Goal: Task Accomplishment & Management: Manage account settings

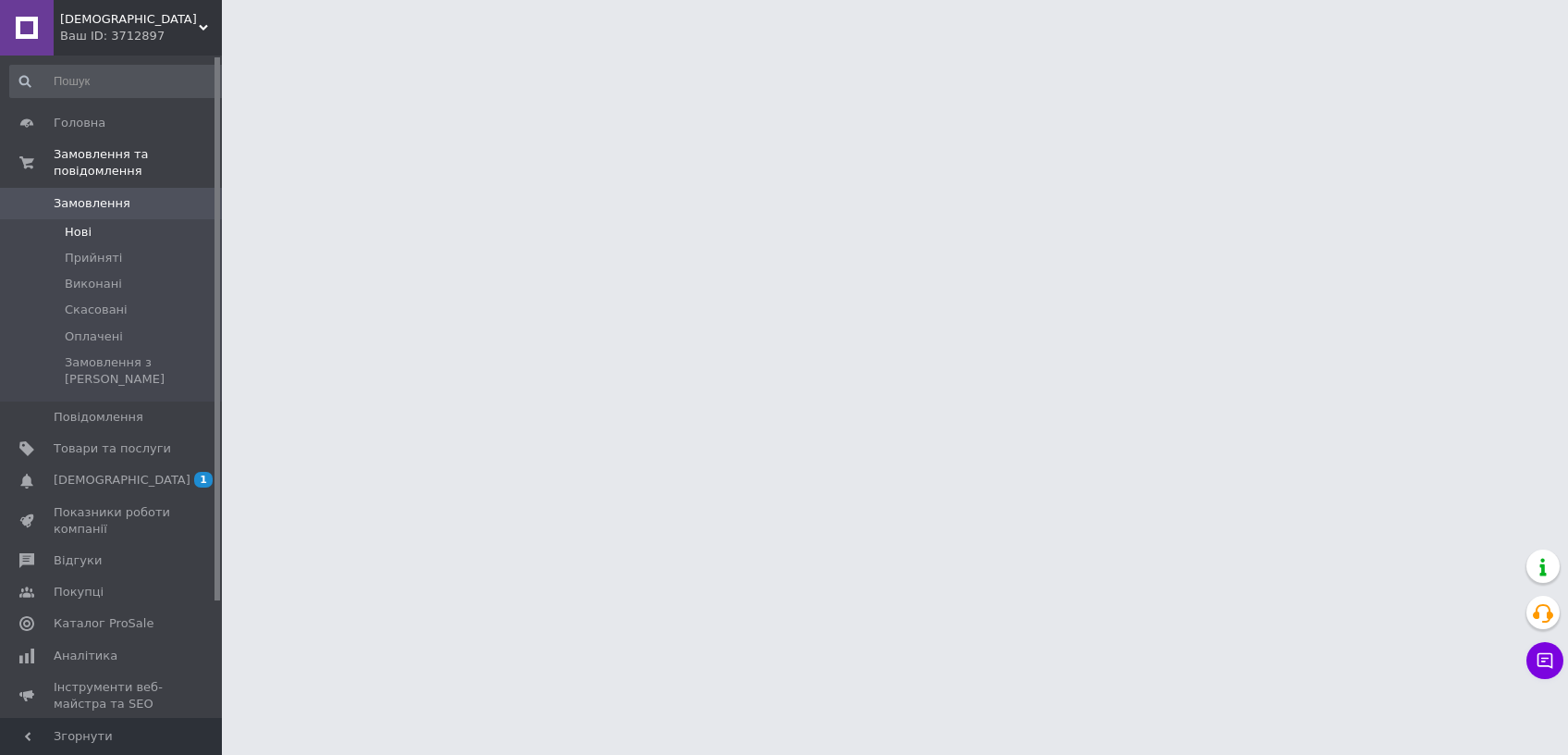
click at [79, 223] on span "Нові" at bounding box center [78, 232] width 27 height 17
click at [95, 250] on span "Прийняті" at bounding box center [93, 258] width 57 height 17
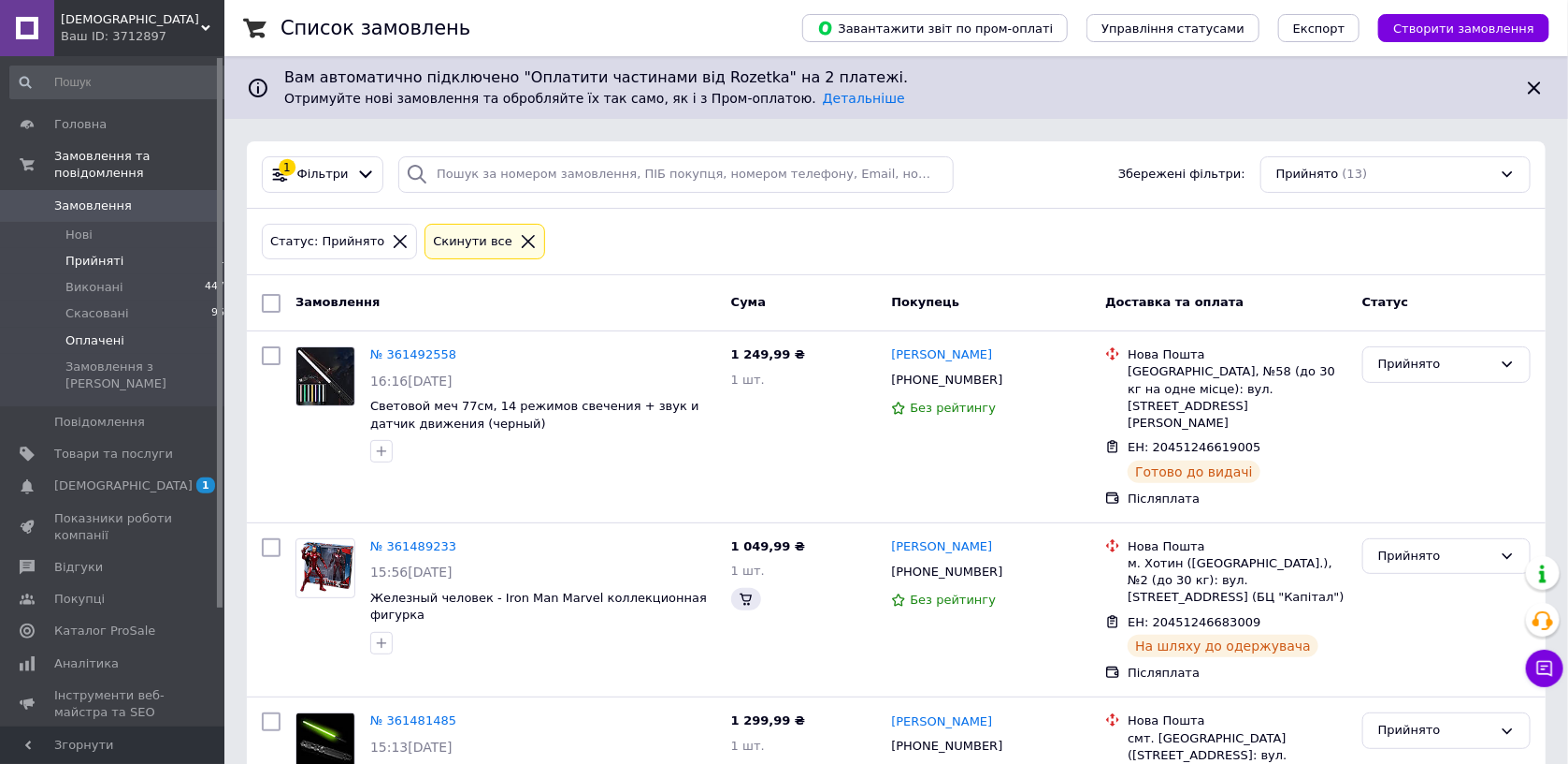
click at [112, 333] on span "Оплачені" at bounding box center [95, 341] width 59 height 17
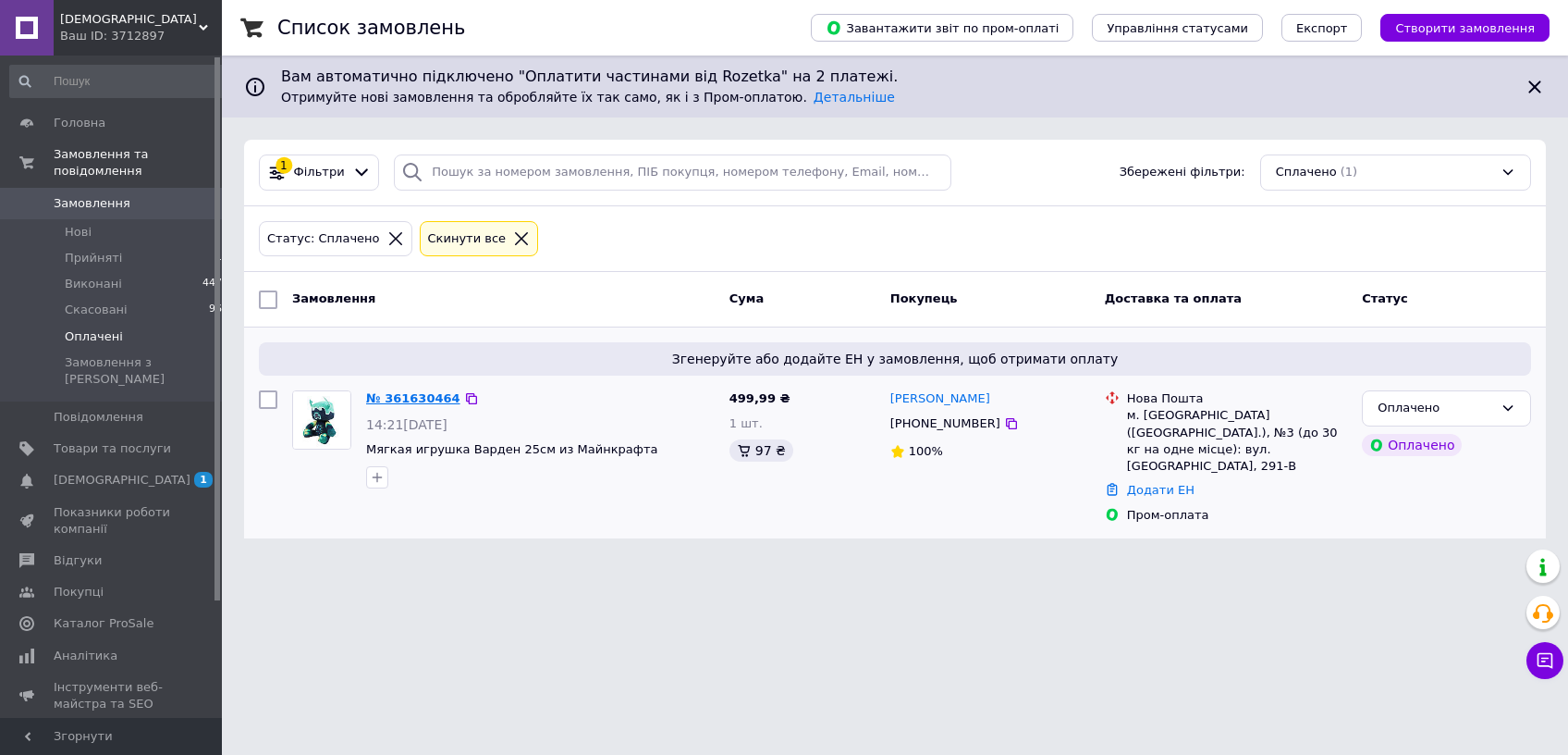
click at [408, 399] on link "№ 361630464" at bounding box center [413, 398] width 94 height 14
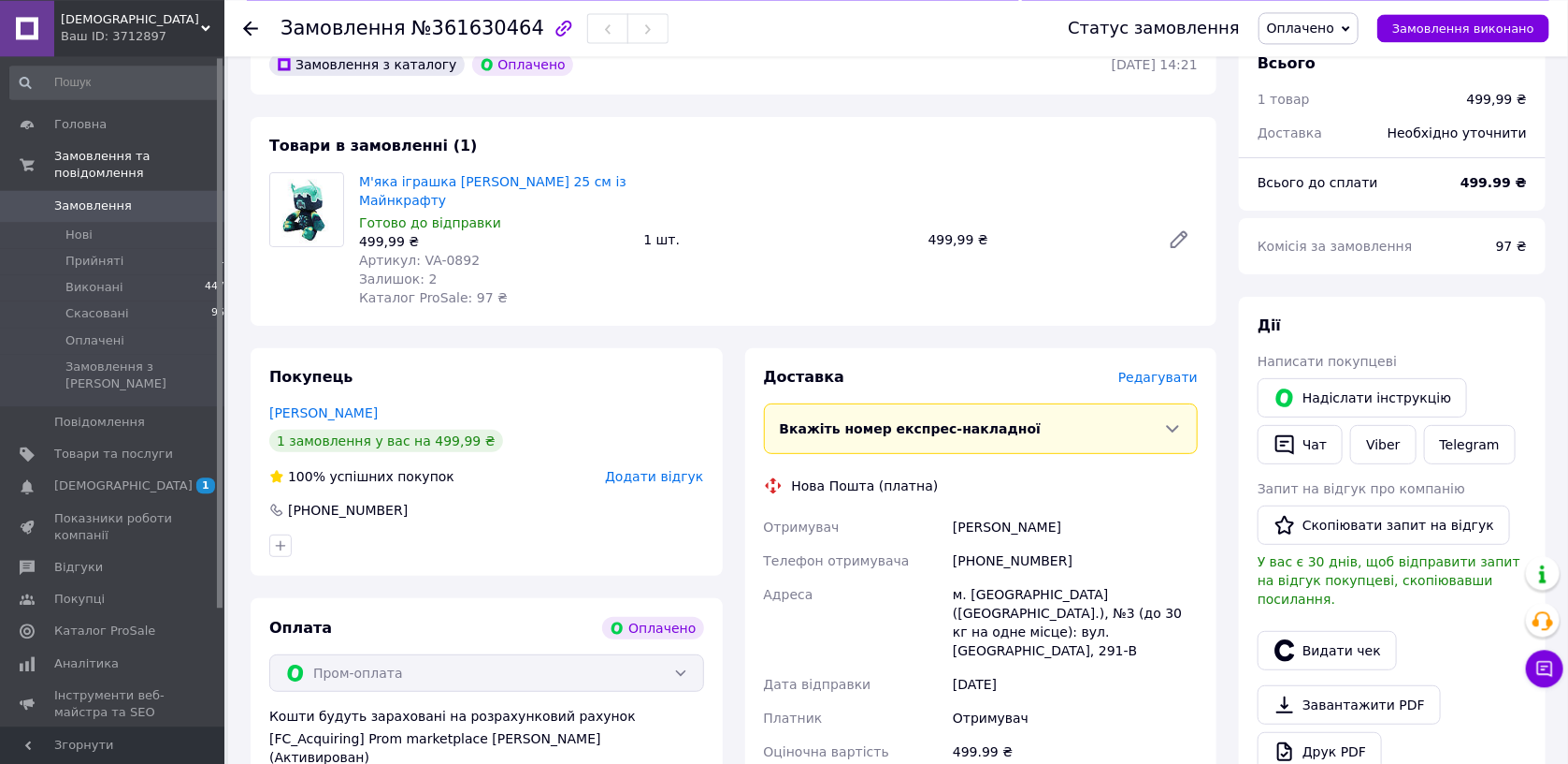
scroll to position [199, 0]
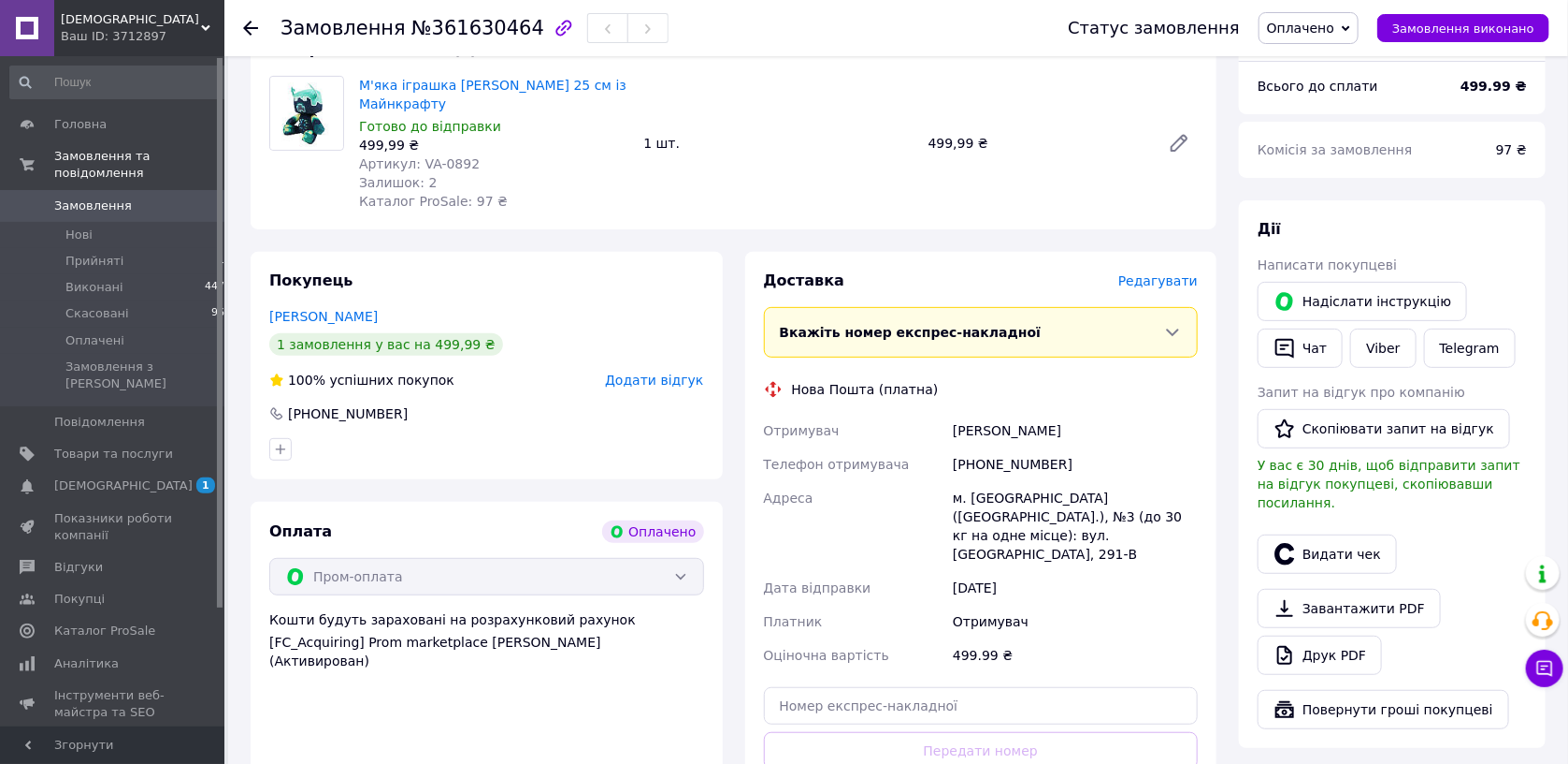
click at [1030, 502] on div "м. [GEOGRAPHIC_DATA] ([GEOGRAPHIC_DATA].), №3 (до 30 кг на одне місце): вул. [G…" at bounding box center [1076, 525] width 253 height 90
click at [1327, 29] on span "Оплачено" at bounding box center [1300, 29] width 67 height 15
click at [1322, 63] on li "Прийнято" at bounding box center [1308, 66] width 98 height 29
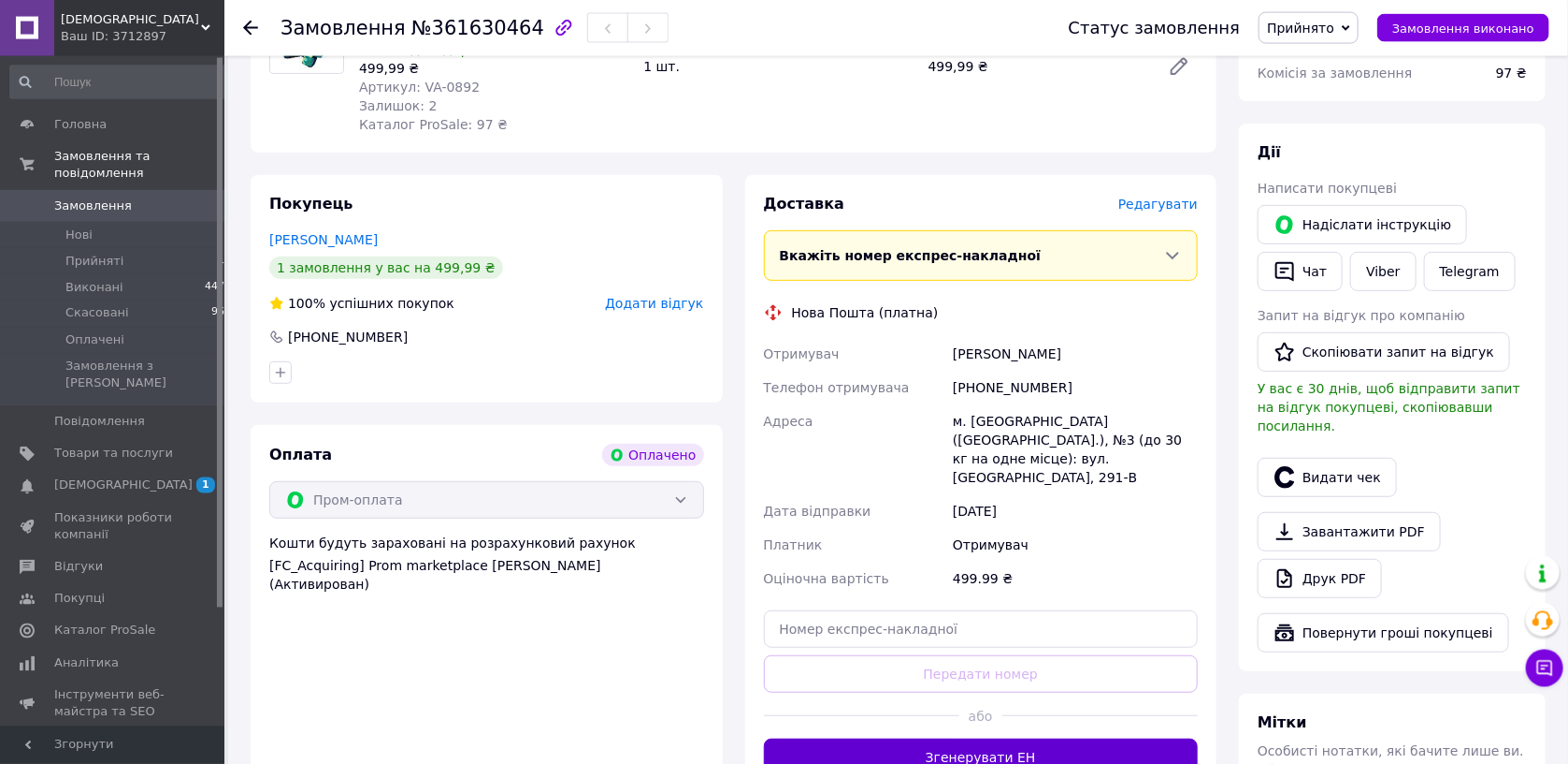
scroll to position [397, 0]
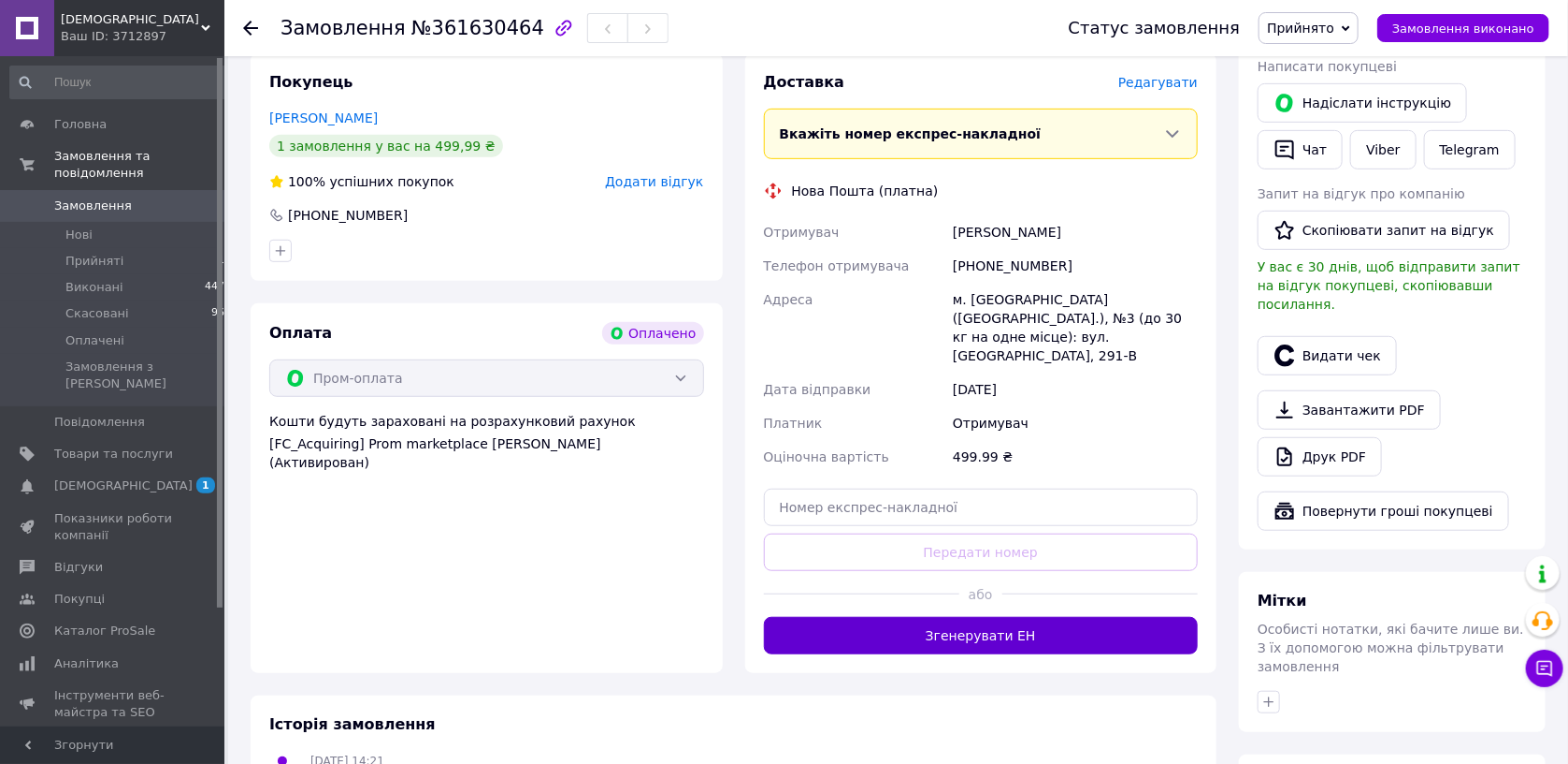
click at [936, 617] on button "Згенерувати ЕН" at bounding box center [982, 635] width 435 height 37
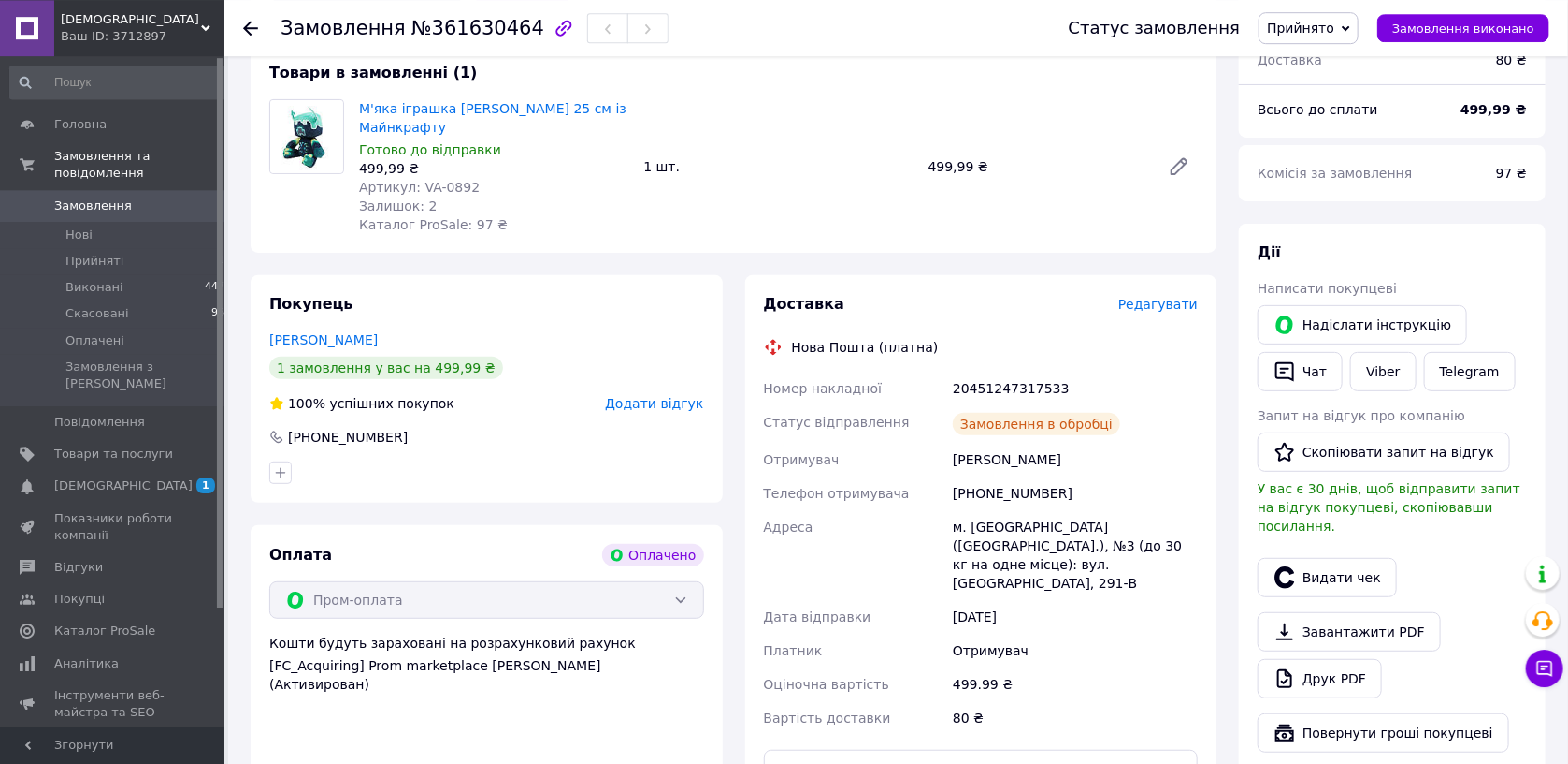
scroll to position [199, 0]
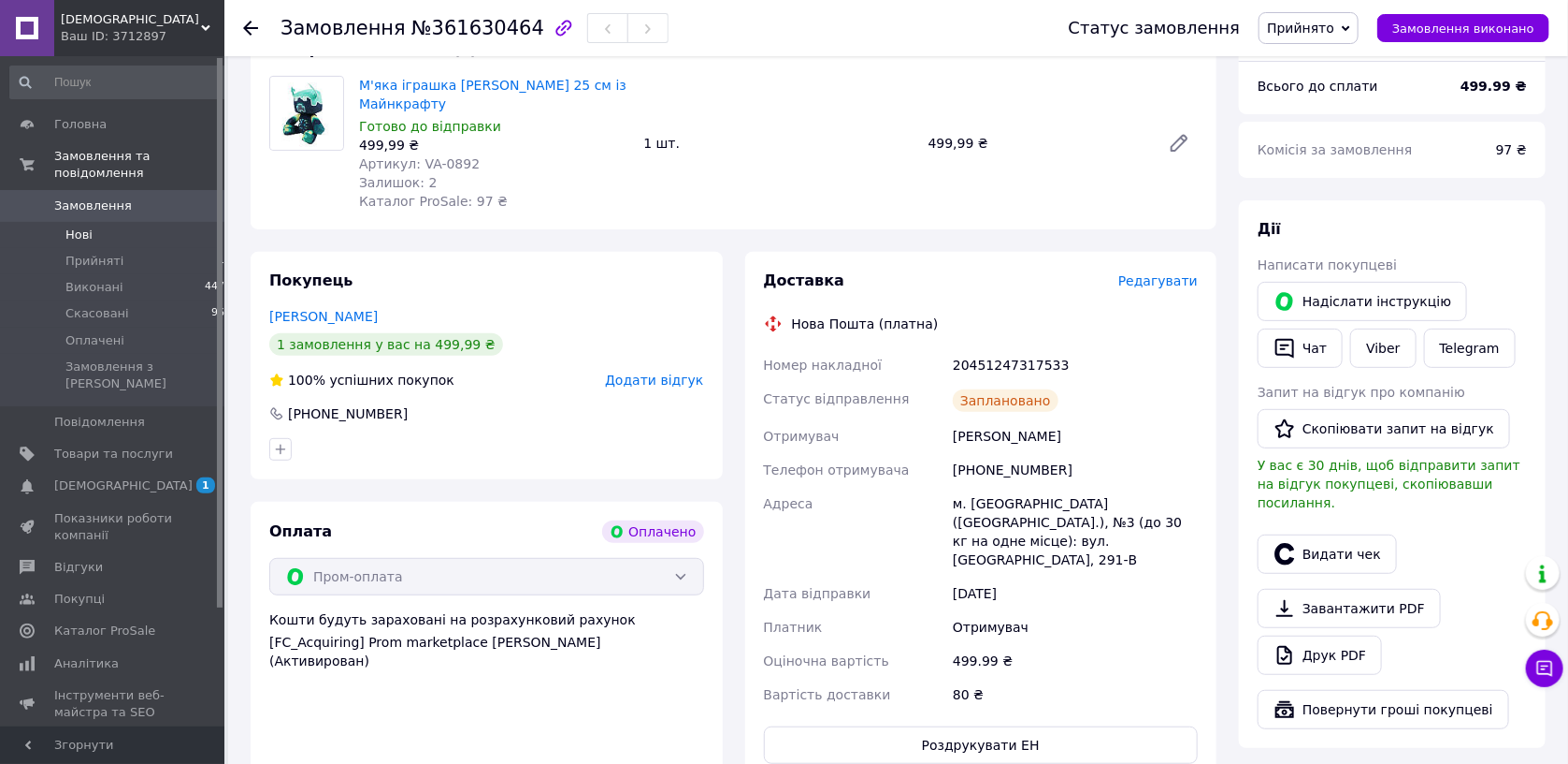
click at [116, 221] on li "Нові 0" at bounding box center [121, 235] width 242 height 27
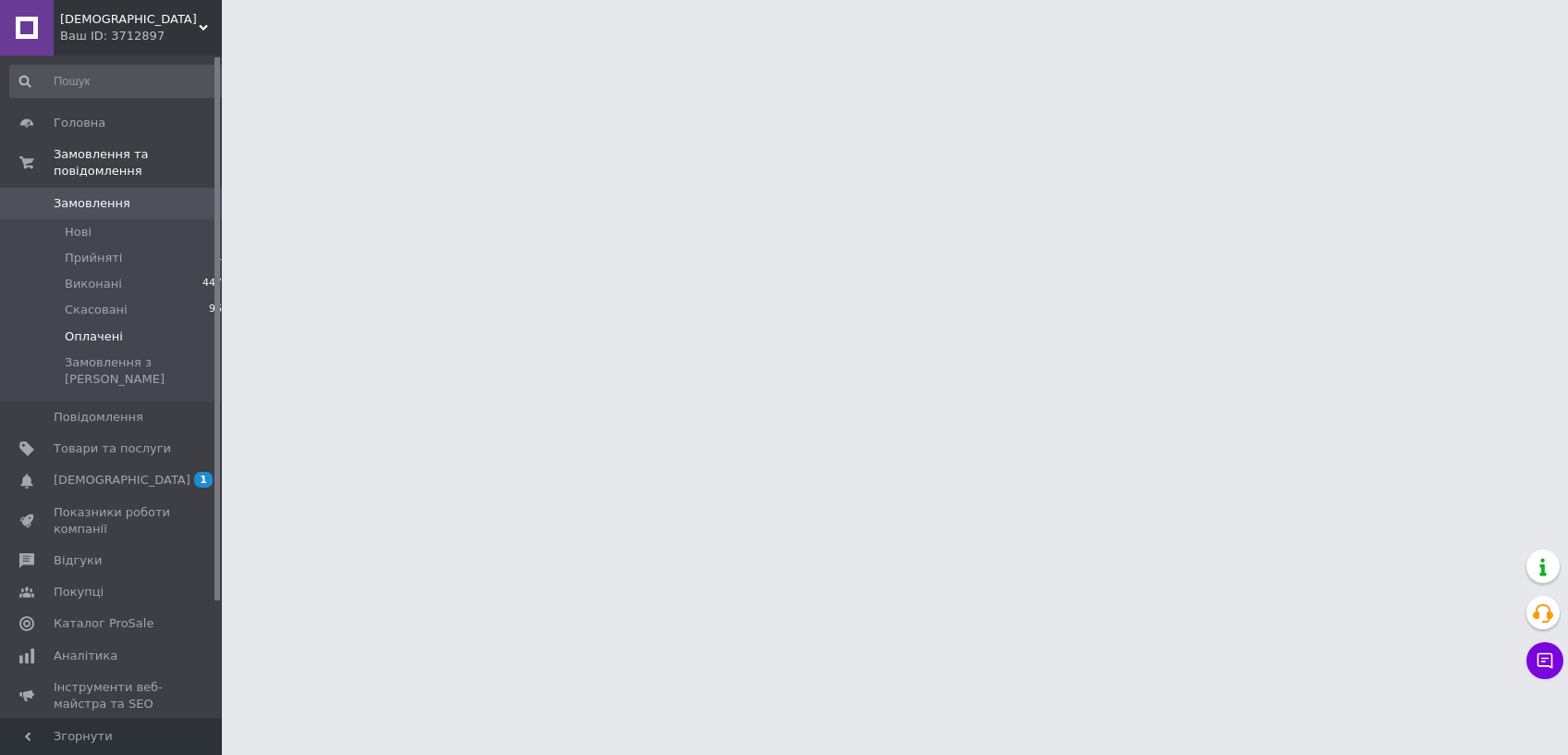
click at [92, 329] on span "Оплачені" at bounding box center [94, 337] width 58 height 17
click at [102, 471] on span "[DEMOGRAPHIC_DATA]" at bounding box center [122, 480] width 137 height 17
